Goal: Find specific page/section: Find specific page/section

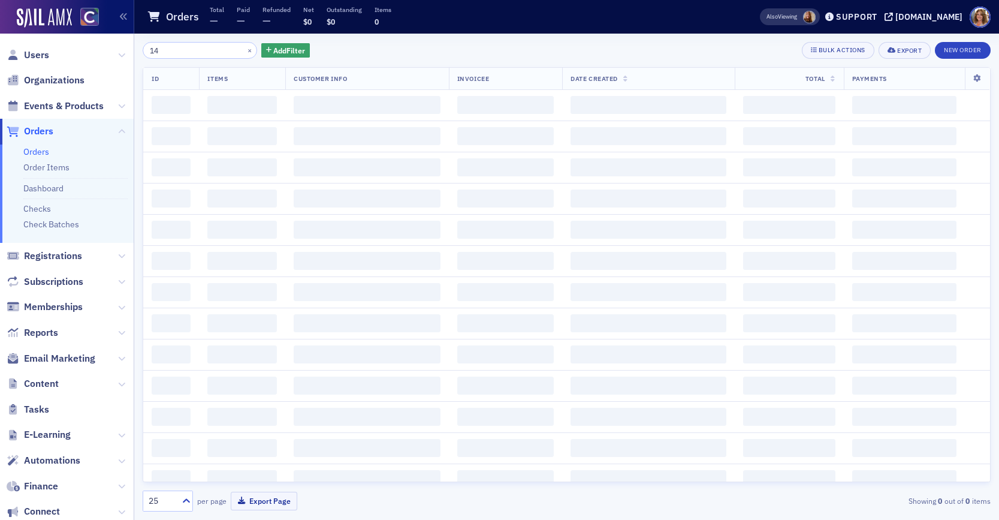
type input "1"
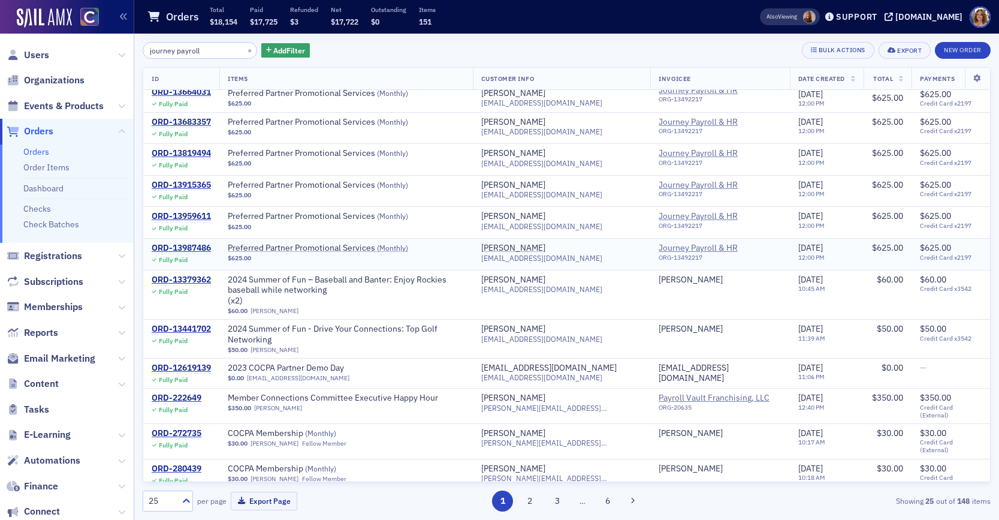
scroll to position [165, 0]
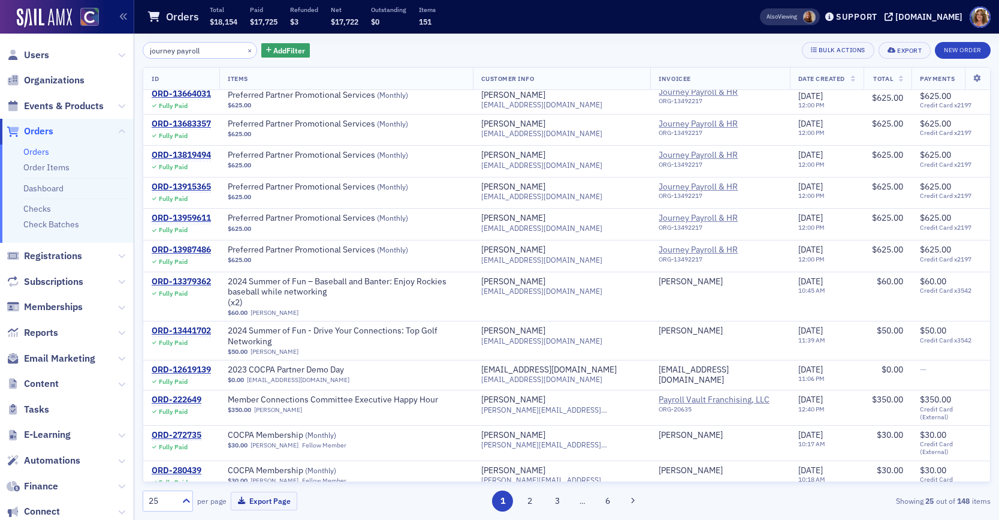
type input "journey payroll"
